Goal: Information Seeking & Learning: Learn about a topic

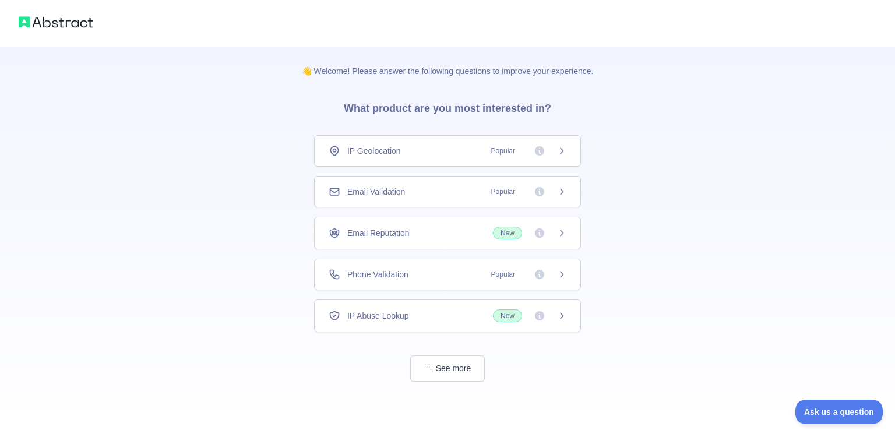
click at [54, 25] on img at bounding box center [56, 22] width 75 height 16
click at [446, 373] on button "See more" at bounding box center [447, 368] width 75 height 26
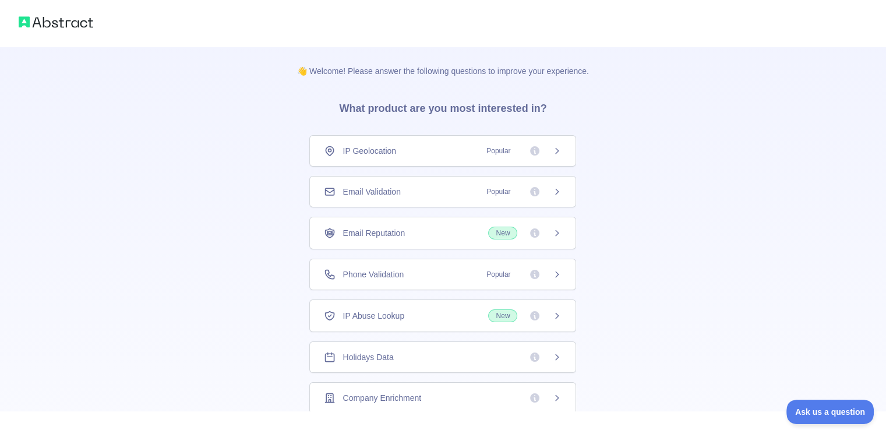
drag, startPoint x: 396, startPoint y: 112, endPoint x: 260, endPoint y: 67, distance: 143.2
click at [384, 107] on h3 "What product are you most interested in?" at bounding box center [442, 106] width 245 height 58
click at [57, 23] on img at bounding box center [56, 22] width 75 height 16
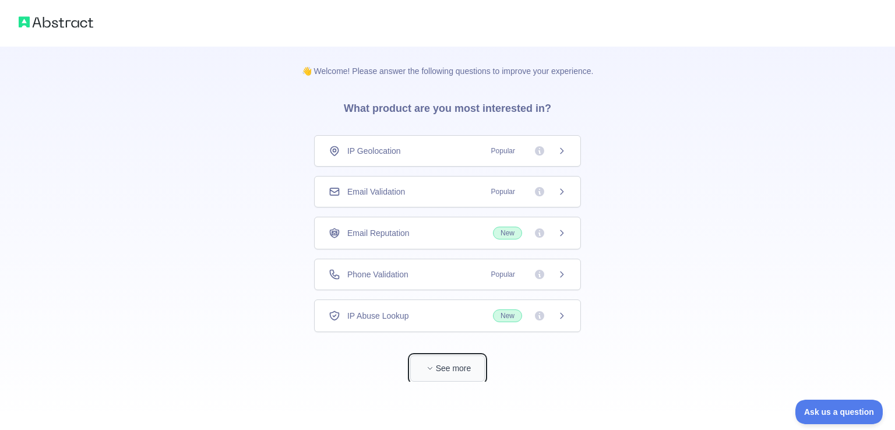
click at [457, 378] on button "See more" at bounding box center [447, 368] width 75 height 26
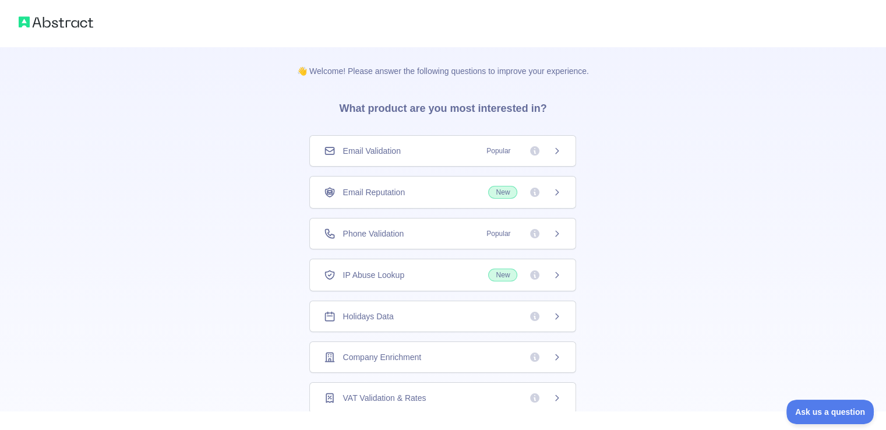
scroll to position [41, 0]
click at [552, 355] on icon at bounding box center [556, 356] width 9 height 9
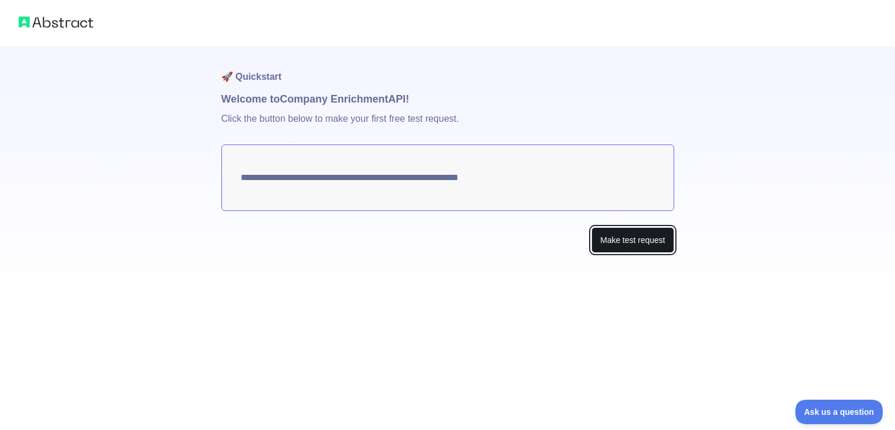
drag, startPoint x: 630, startPoint y: 239, endPoint x: 629, endPoint y: 231, distance: 8.2
click at [630, 239] on button "Make test request" at bounding box center [632, 240] width 82 height 26
click at [56, 22] on img at bounding box center [56, 22] width 75 height 16
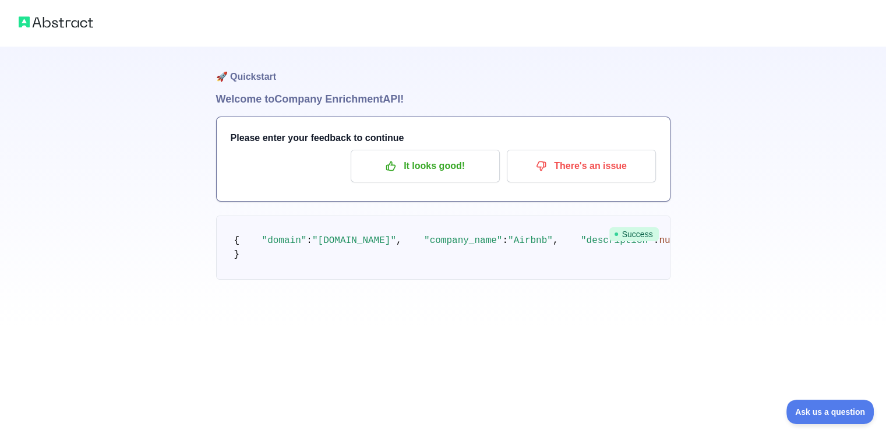
click at [57, 24] on img at bounding box center [56, 22] width 75 height 16
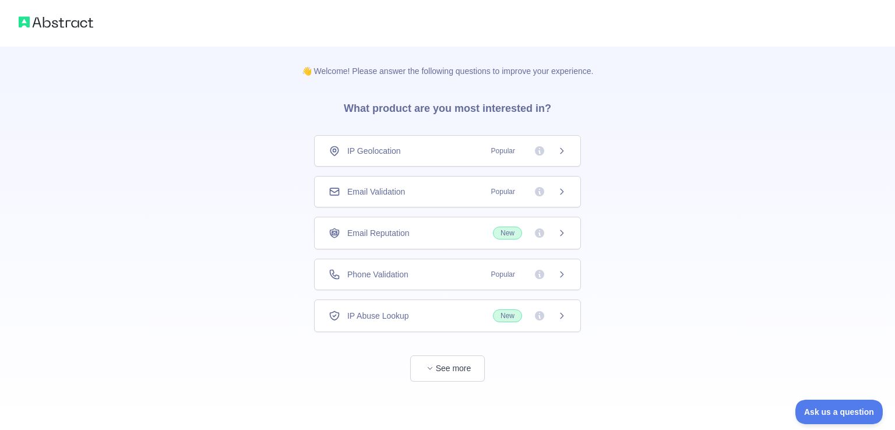
click at [69, 23] on img at bounding box center [56, 22] width 75 height 16
click at [428, 368] on icon "button" at bounding box center [430, 368] width 7 height 7
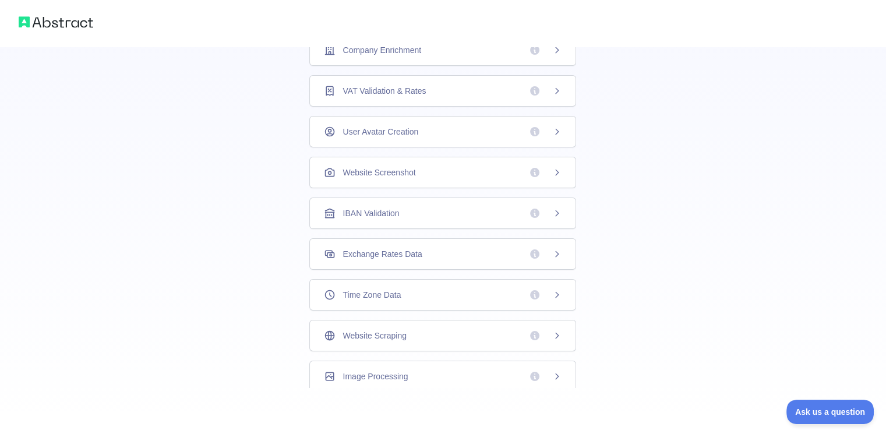
scroll to position [311, 0]
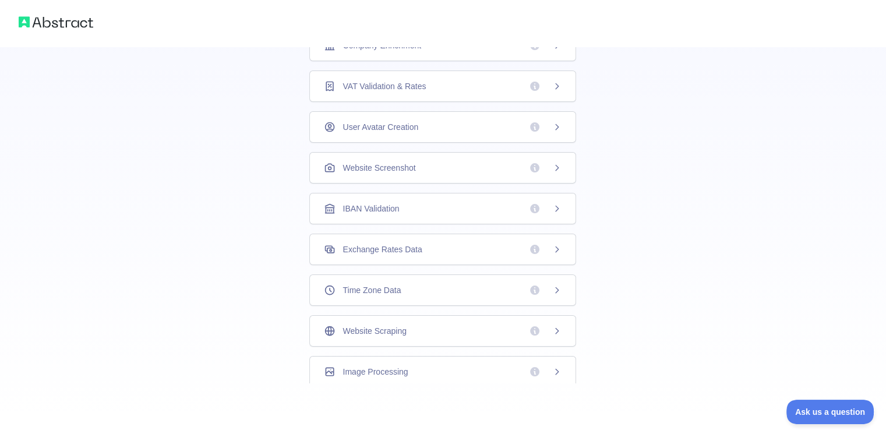
click at [499, 244] on div "Exchange Rates Data" at bounding box center [443, 250] width 238 height 12
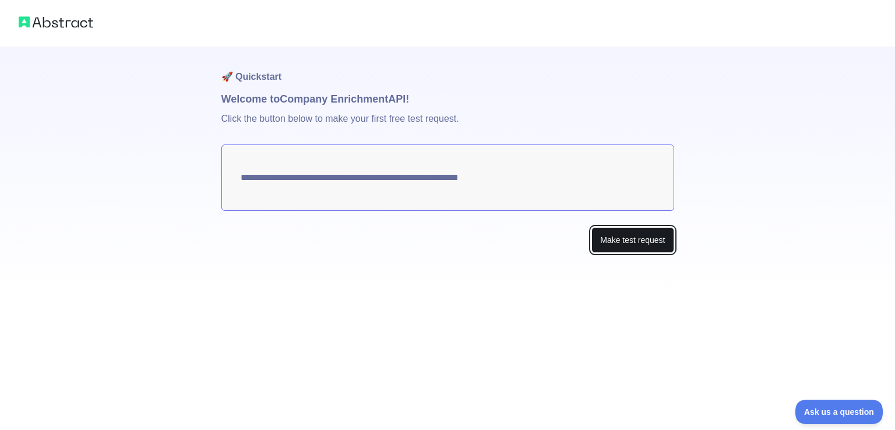
click at [627, 243] on button "Make test request" at bounding box center [632, 240] width 82 height 26
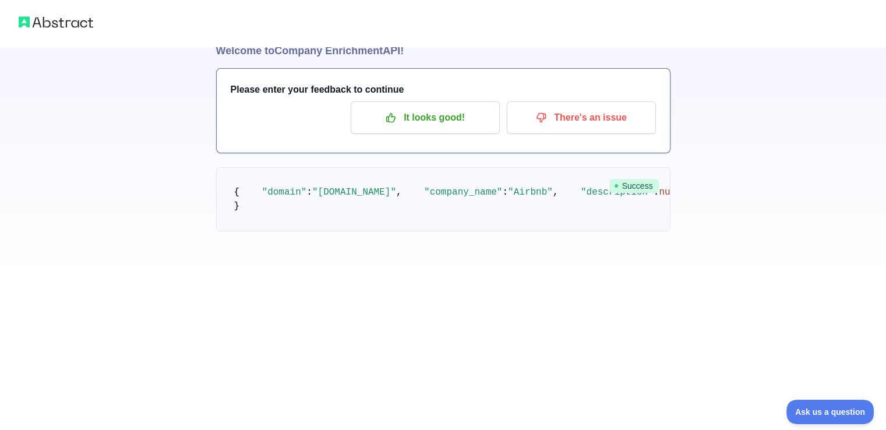
scroll to position [66, 0]
click at [820, 411] on span "Ask us a question" at bounding box center [824, 410] width 87 height 8
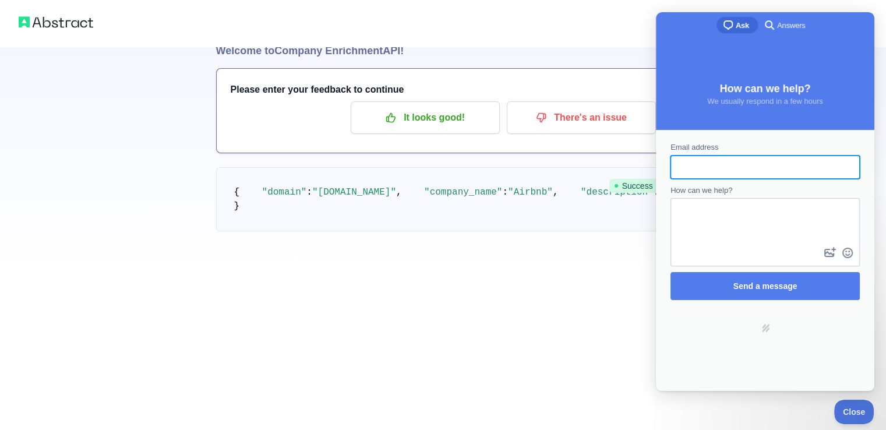
scroll to position [0, 0]
click at [545, 212] on pre "{ "domain" : "[DOMAIN_NAME]" , "company_name" : "Airbnb" , "description" : null…" at bounding box center [443, 199] width 454 height 64
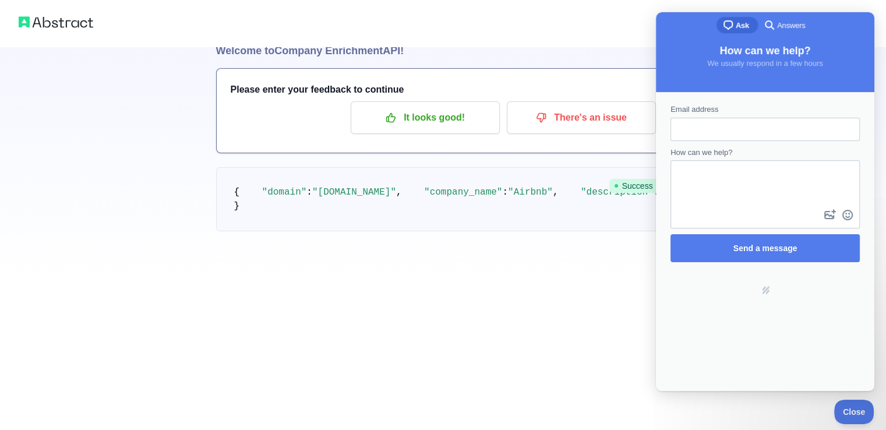
click at [131, 105] on div "🚀 Quickstart Welcome to Company Enrichment API! Please enter your feedback to c…" at bounding box center [443, 115] width 886 height 326
click at [851, 415] on button "Close" at bounding box center [851, 410] width 40 height 24
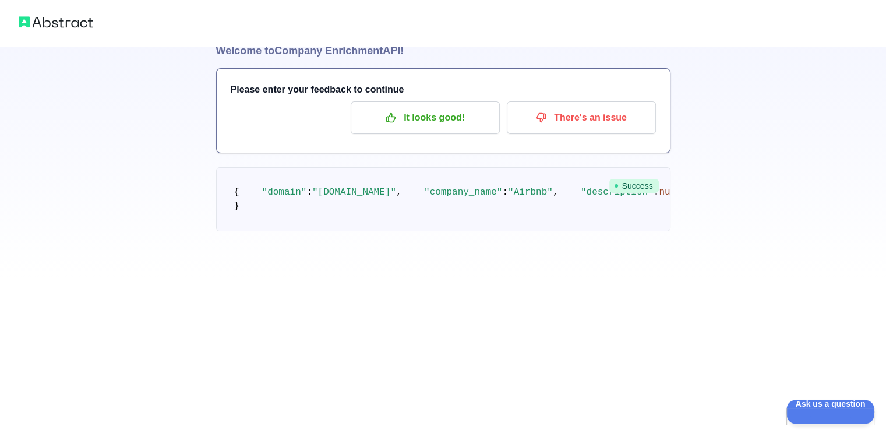
click at [50, 22] on img at bounding box center [56, 22] width 75 height 16
click at [33, 24] on img at bounding box center [56, 22] width 75 height 16
click at [24, 21] on img at bounding box center [56, 22] width 75 height 16
click at [12, 22] on div at bounding box center [443, 23] width 886 height 47
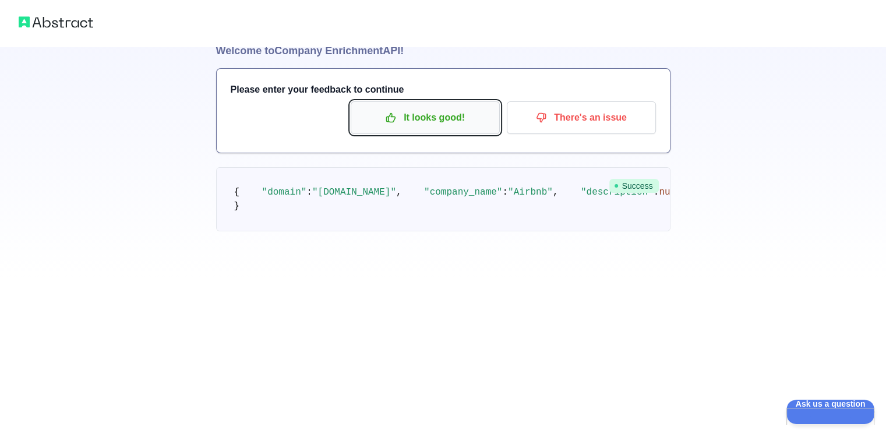
click at [428, 108] on p "It looks good!" at bounding box center [426, 118] width 132 height 20
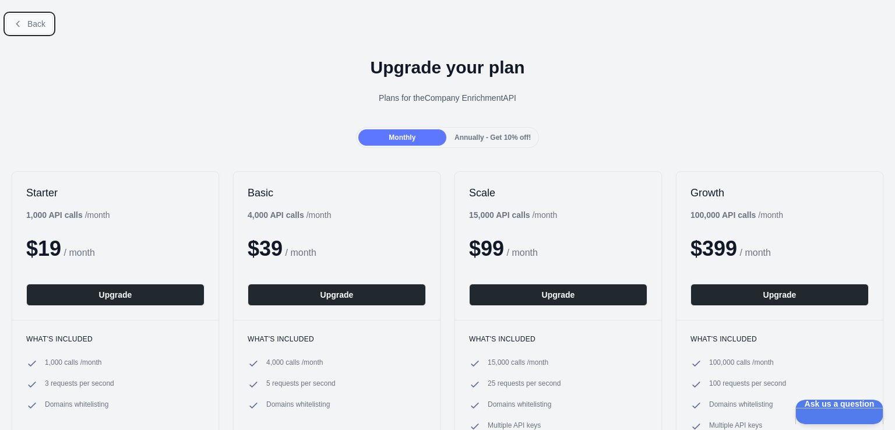
click at [30, 19] on span "Back" at bounding box center [36, 23] width 18 height 9
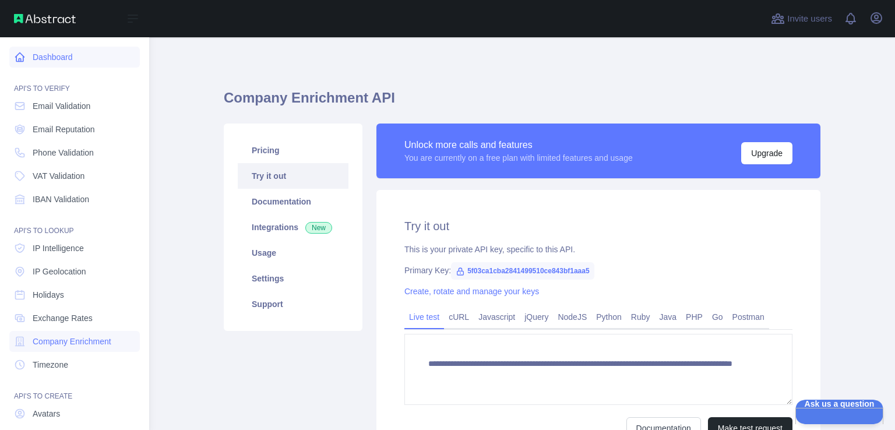
click at [26, 57] on link "Dashboard" at bounding box center [74, 57] width 131 height 21
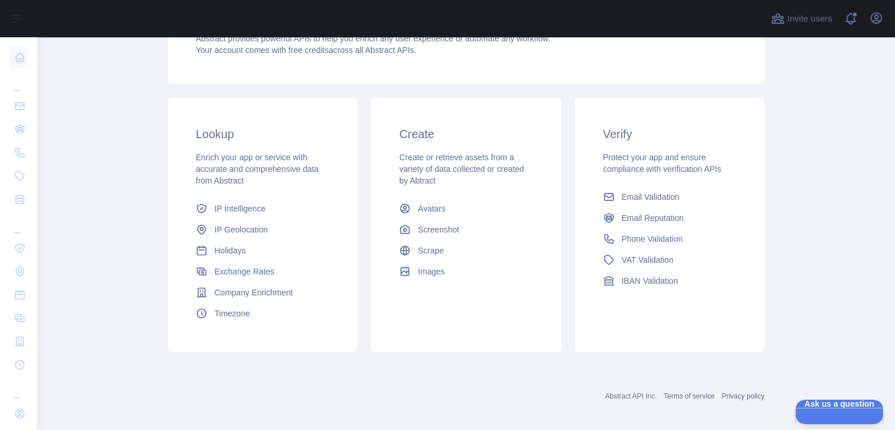
scroll to position [150, 0]
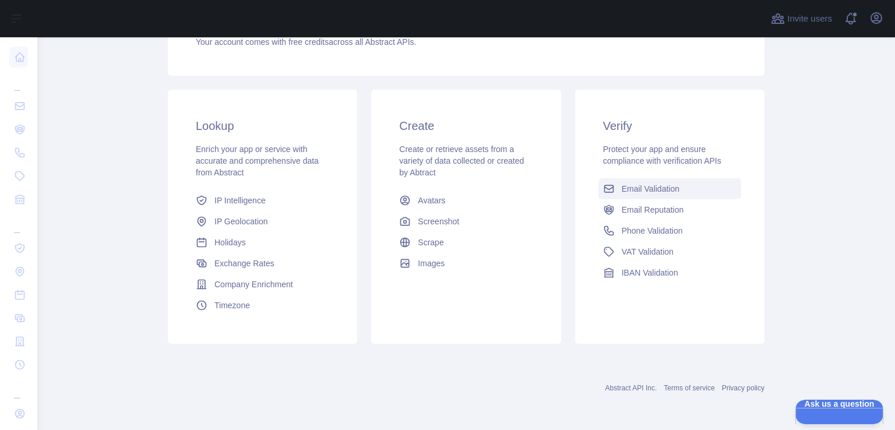
click at [663, 192] on span "Email Validation" at bounding box center [651, 189] width 58 height 12
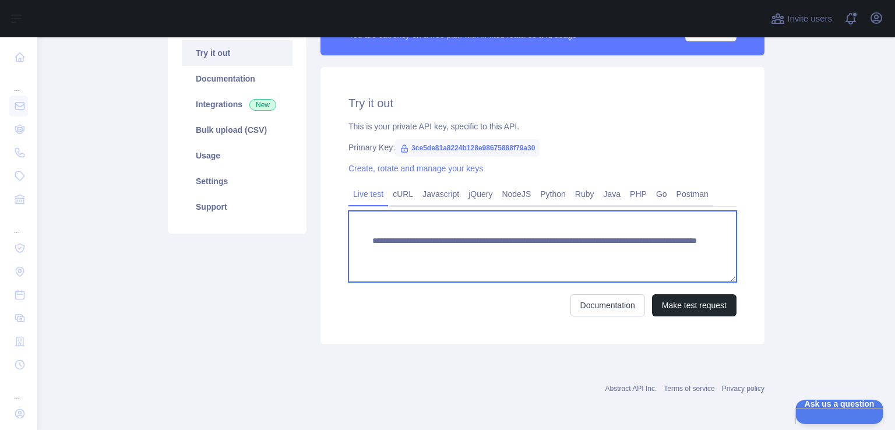
drag, startPoint x: 661, startPoint y: 255, endPoint x: 364, endPoint y: 231, distance: 298.1
click at [364, 231] on textarea "**********" at bounding box center [542, 246] width 388 height 71
click at [421, 255] on textarea "**********" at bounding box center [542, 246] width 388 height 71
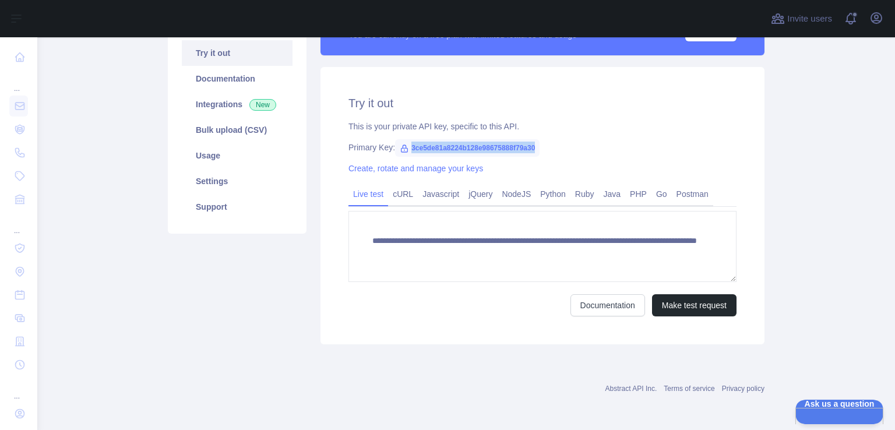
drag, startPoint x: 531, startPoint y: 146, endPoint x: 406, endPoint y: 146, distance: 125.9
click at [406, 146] on span "3ce5de81a8224b128e98675888f79a30" at bounding box center [467, 147] width 145 height 17
copy span "3ce5de81a8224b128e98675888f79a30"
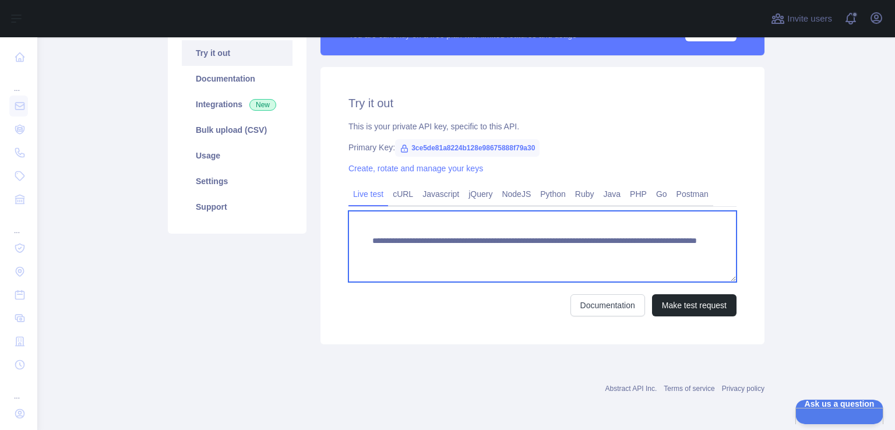
drag, startPoint x: 400, startPoint y: 255, endPoint x: 538, endPoint y: 256, distance: 138.1
click at [538, 256] on textarea "**********" at bounding box center [542, 246] width 388 height 71
